Goal: Task Accomplishment & Management: Manage account settings

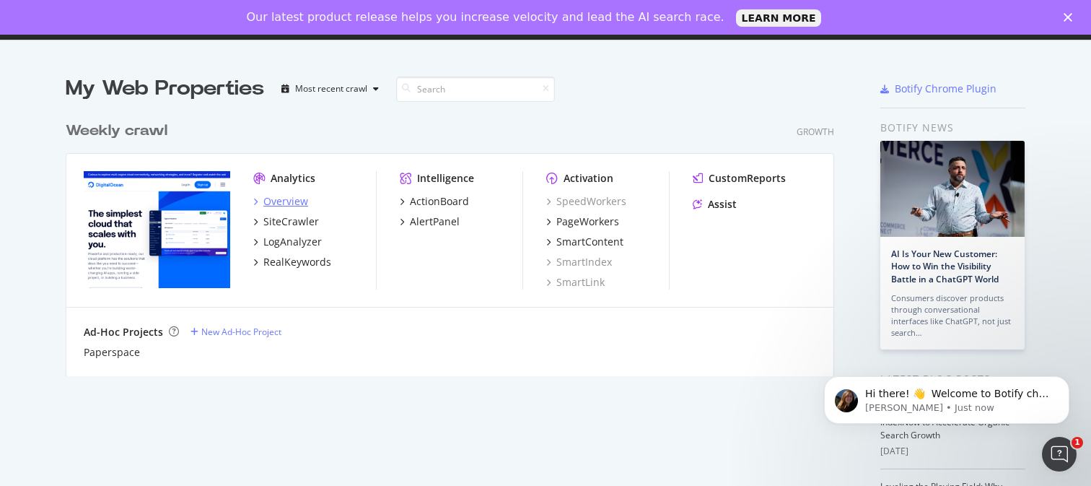
click at [289, 198] on div "Overview" at bounding box center [285, 201] width 45 height 14
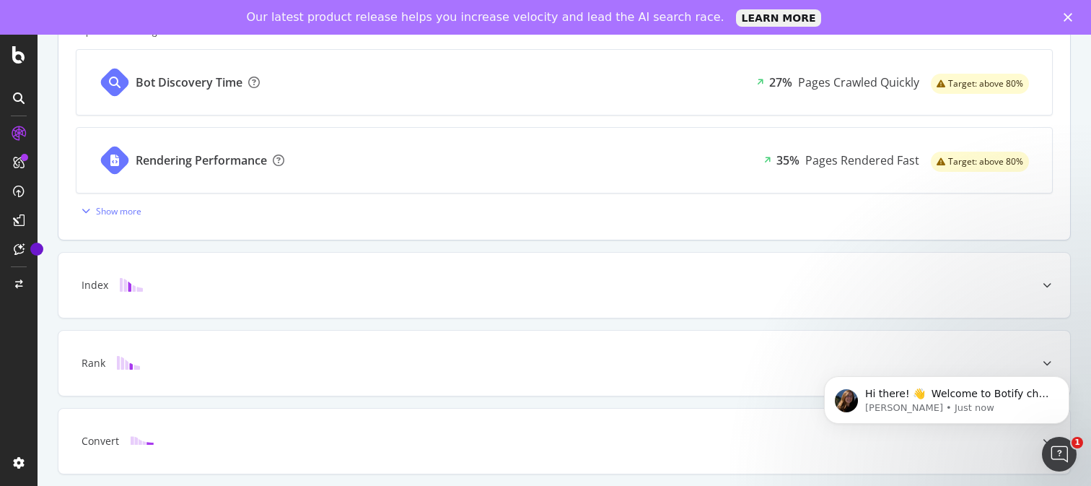
scroll to position [635, 0]
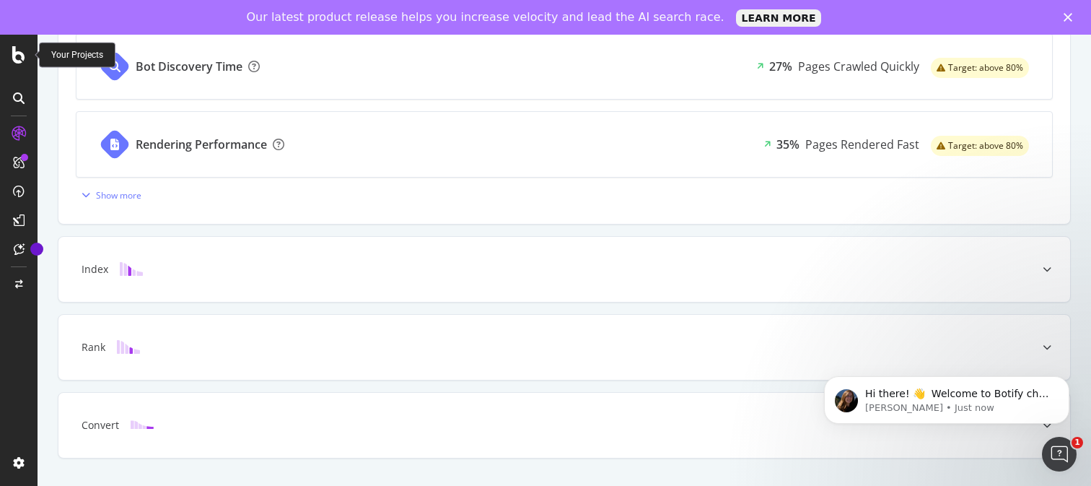
click at [20, 53] on icon at bounding box center [18, 54] width 13 height 17
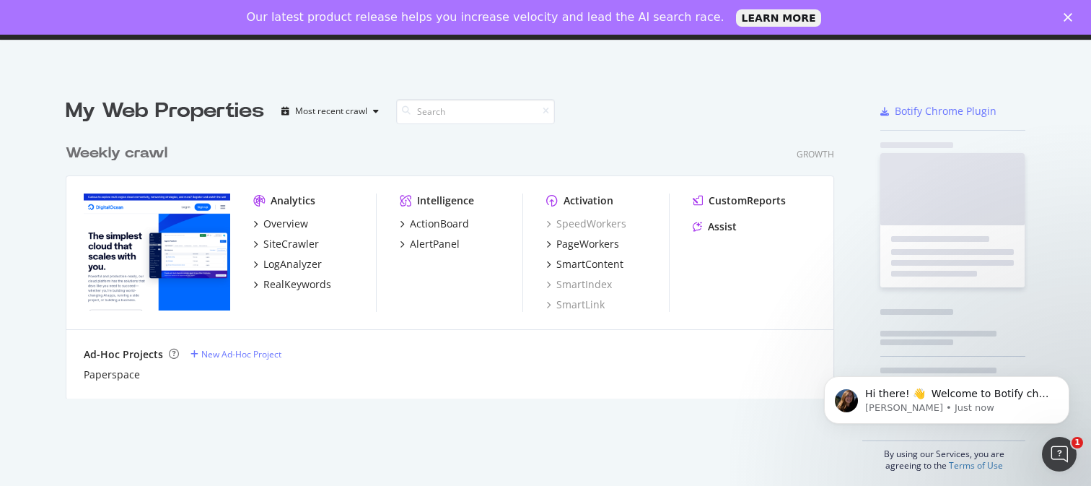
scroll to position [486, 1091]
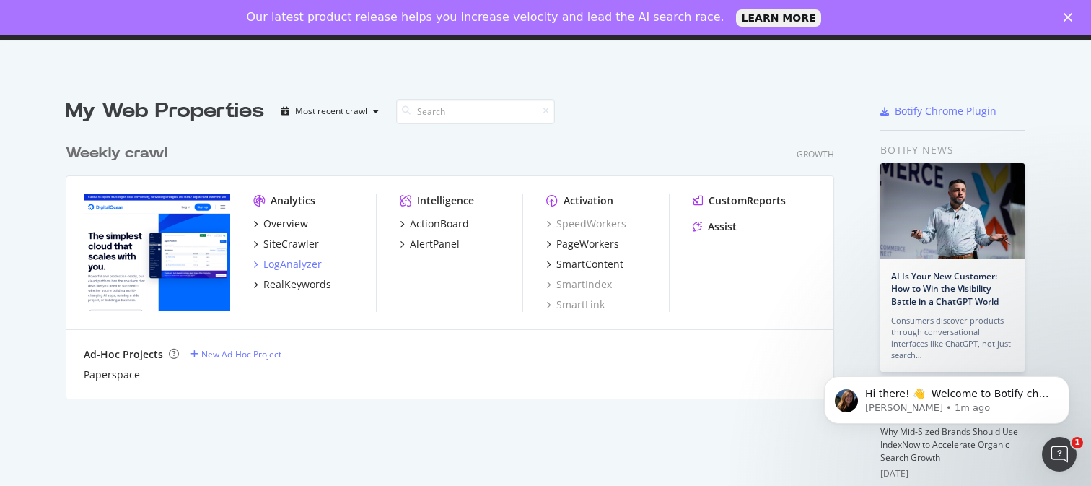
click at [279, 260] on div "LogAnalyzer" at bounding box center [292, 264] width 58 height 14
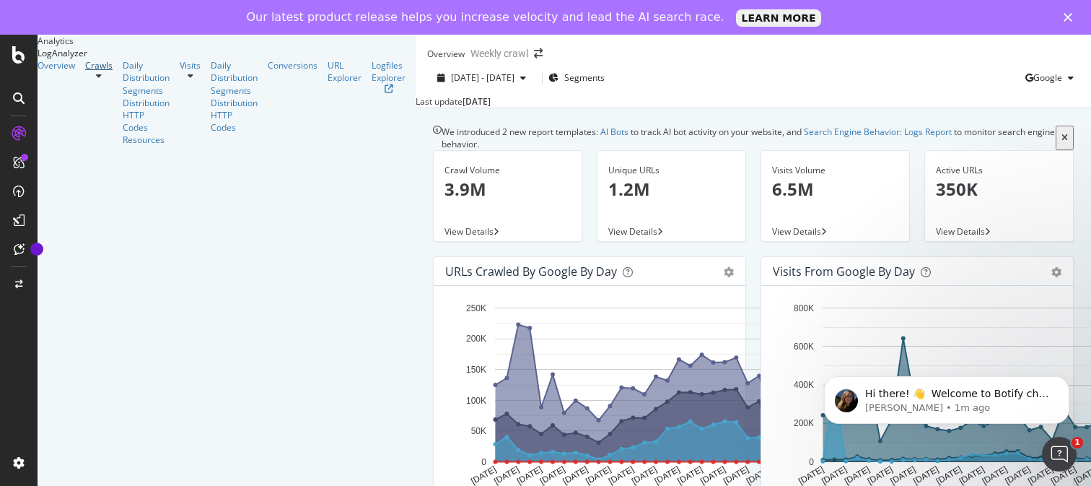
click at [85, 71] on link "Crawls" at bounding box center [98, 65] width 27 height 12
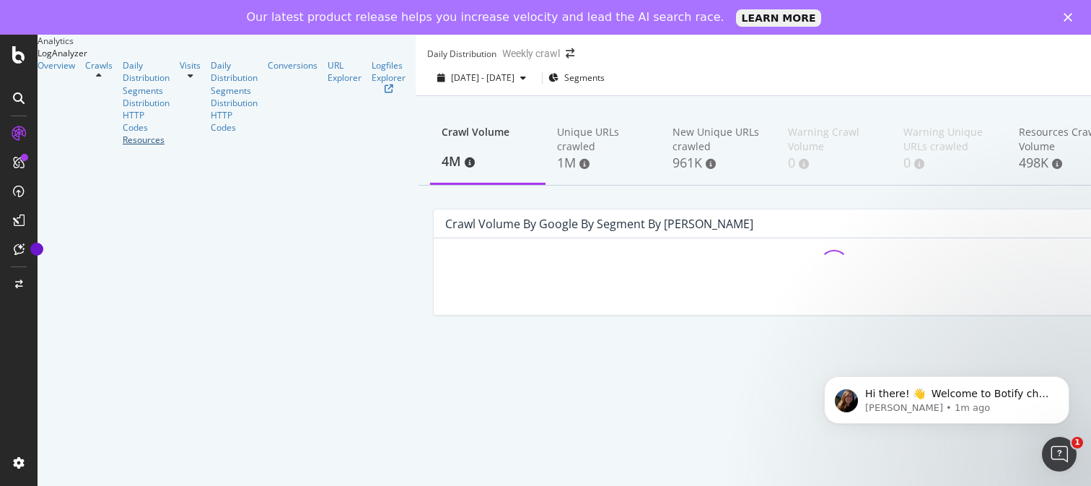
click at [123, 146] on div "Resources" at bounding box center [146, 139] width 47 height 12
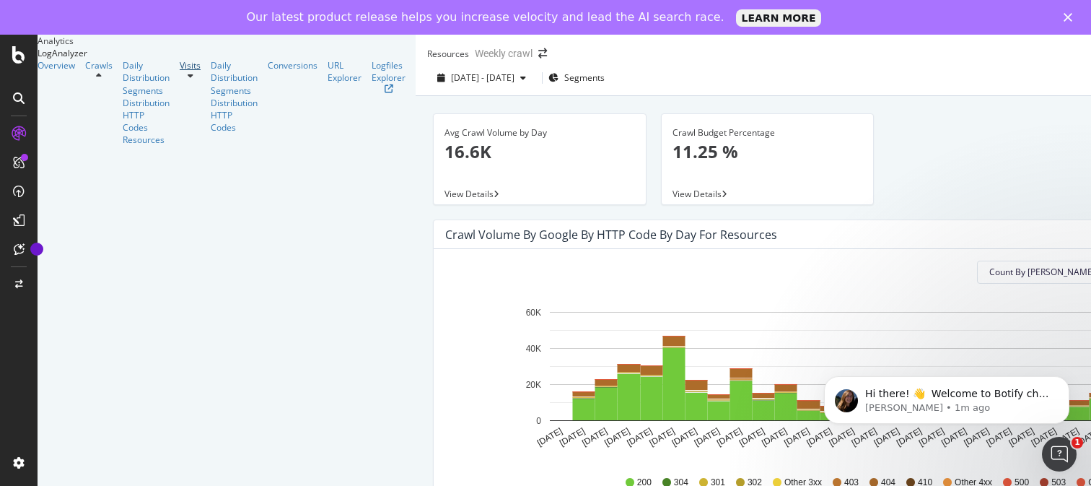
click at [180, 71] on link "Visits" at bounding box center [190, 65] width 21 height 12
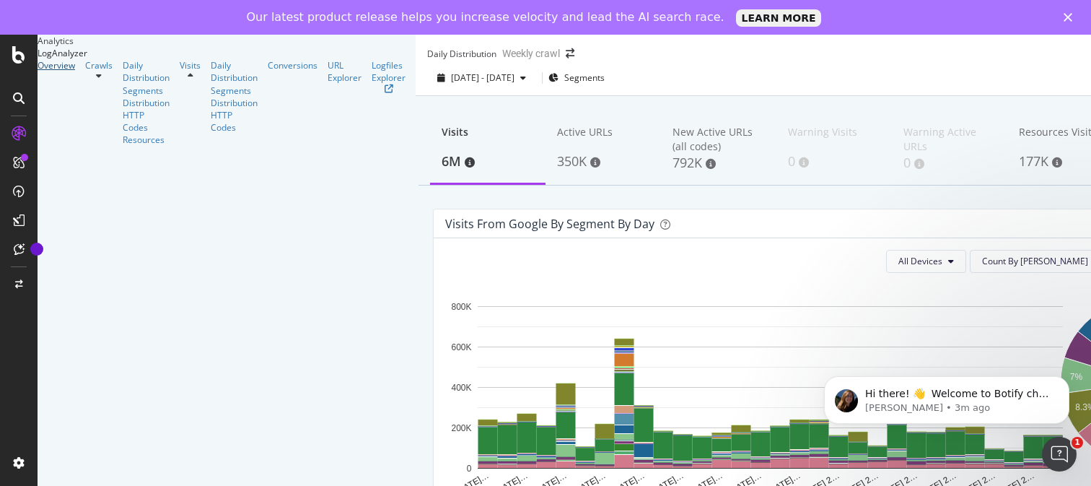
click at [70, 71] on div "Overview" at bounding box center [57, 65] width 38 height 12
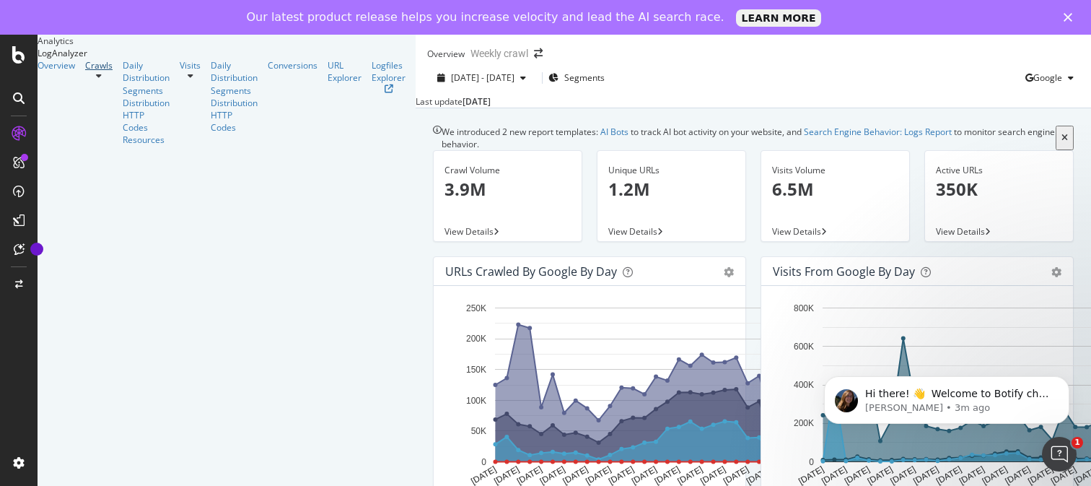
click at [85, 71] on div "Crawls" at bounding box center [98, 65] width 27 height 12
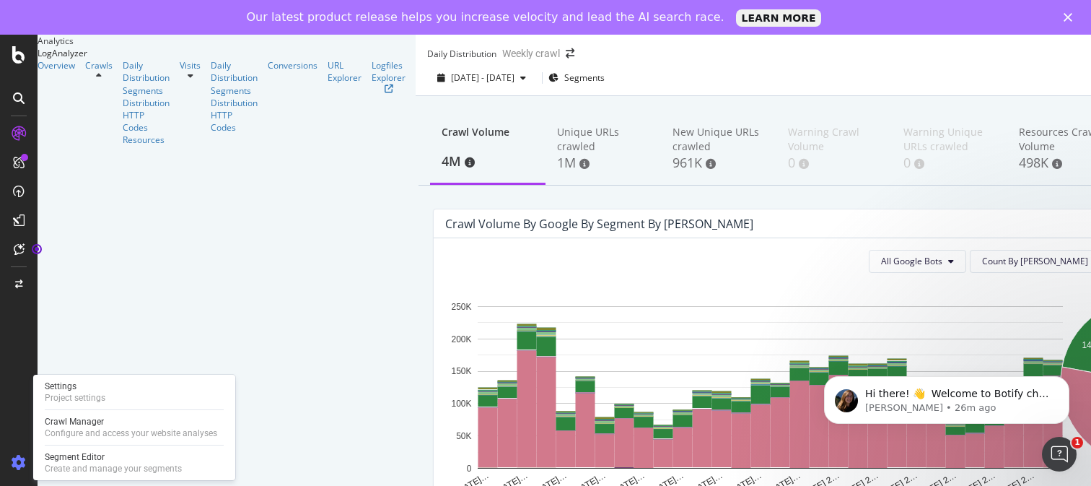
click at [21, 452] on div at bounding box center [18, 462] width 35 height 23
click at [82, 387] on div "Settings" at bounding box center [75, 386] width 61 height 12
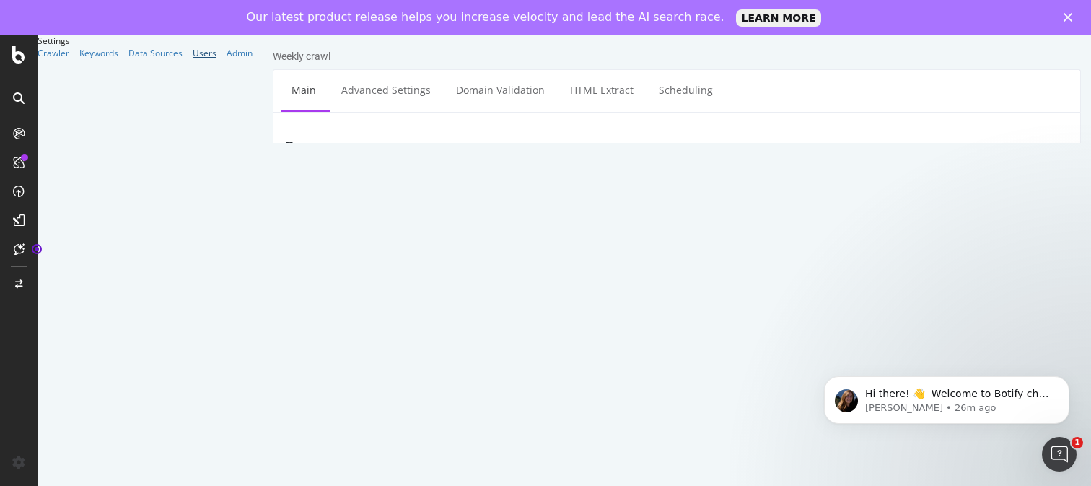
click at [193, 59] on link "Users" at bounding box center [205, 53] width 24 height 12
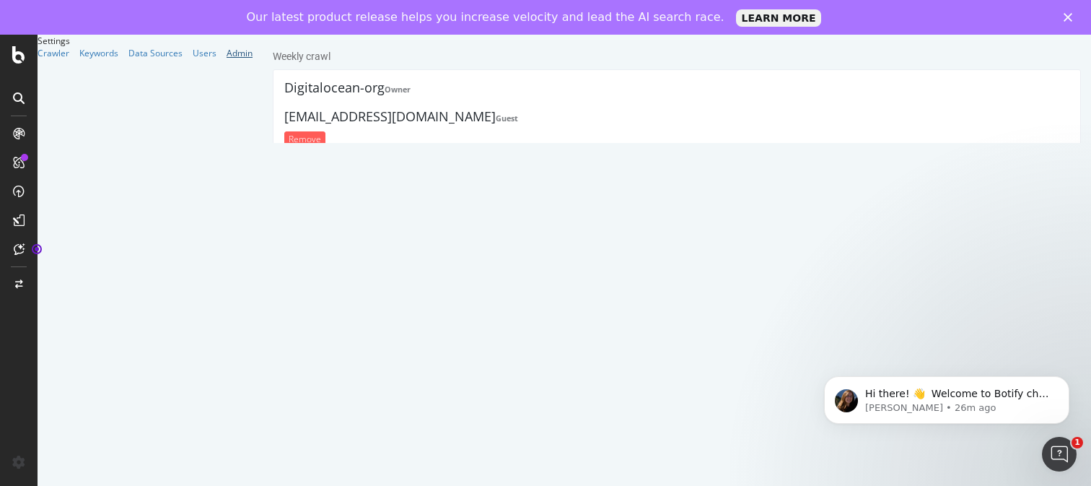
click at [227, 59] on div "Admin" at bounding box center [240, 53] width 26 height 12
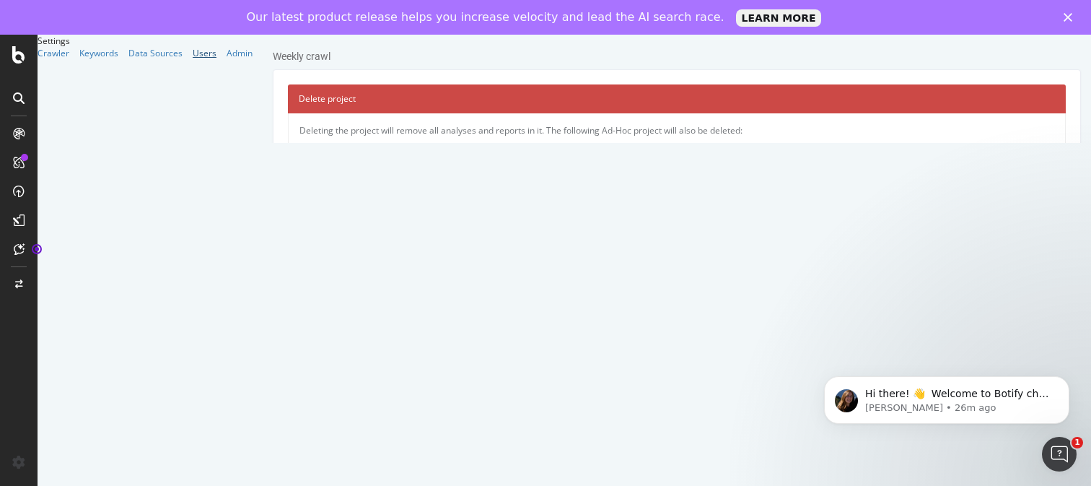
click at [193, 59] on div "Users" at bounding box center [205, 53] width 24 height 12
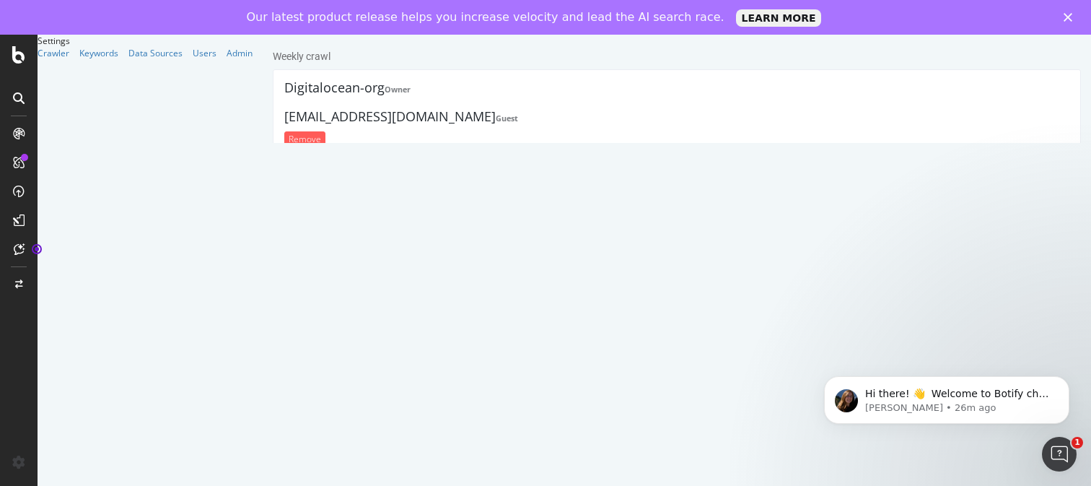
click at [19, 102] on icon at bounding box center [19, 98] width 12 height 12
